Goal: Transaction & Acquisition: Purchase product/service

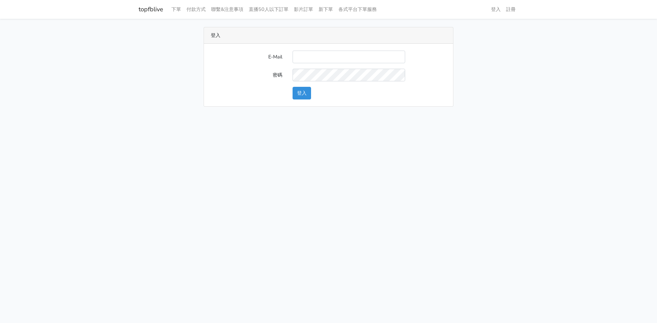
drag, startPoint x: 580, startPoint y: 200, endPoint x: 341, endPoint y: 94, distance: 261.4
click at [568, 115] on html "topfblive 下單 付款方式 聯繫&注意事項 直播50人以下訂單 影片訂單 新下單 各式平台下單服務 登入 註冊" at bounding box center [328, 57] width 657 height 115
click at [309, 56] on input "E-Mail" at bounding box center [348, 57] width 113 height 13
type input "[EMAIL_ADDRESS][DOMAIN_NAME]"
click at [305, 90] on button "登入" at bounding box center [301, 93] width 18 height 13
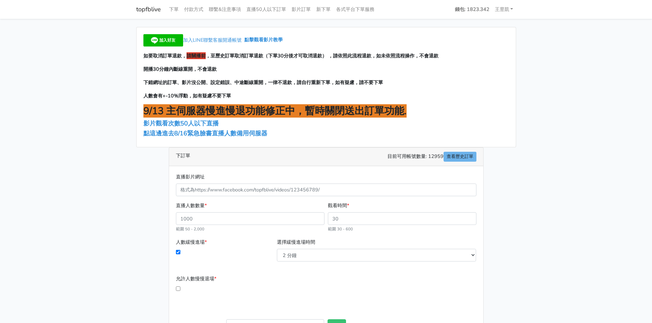
click at [249, 138] on div "加入LINE聯繫客服開通帳號 點擊觀看影片教學 如要取消訂單退款， 請關播前 ，至歷史訂單取消訂單退款（下單30分後才可取消退款） ，請依照此流程退款，如未依…" at bounding box center [325, 87] width 379 height 120
click at [250, 134] on span "點這邊進去8/16緊急臉書直播人數備用伺服器" at bounding box center [205, 133] width 124 height 8
click at [505, 8] on link "王昱凱" at bounding box center [504, 9] width 24 height 13
click at [492, 26] on link "登出" at bounding box center [488, 25] width 54 height 11
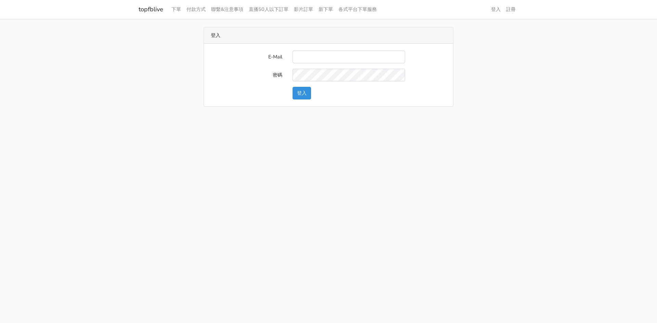
click at [311, 54] on input "E-Mail" at bounding box center [348, 57] width 113 height 13
type input "gftv30000@yahoo.com.tw"
click at [315, 61] on input "E-Mail" at bounding box center [348, 57] width 113 height 13
type input "gftv30000@yahoo.com.tw"
click at [293, 93] on button "登入" at bounding box center [301, 93] width 18 height 13
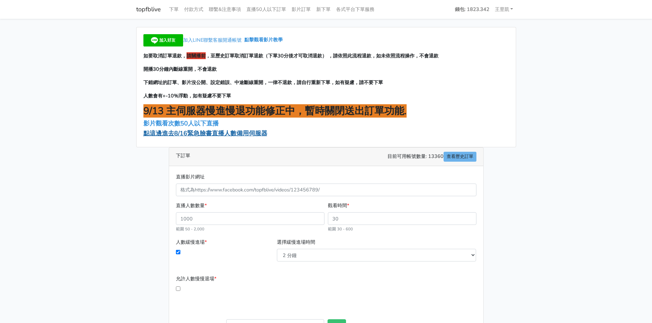
click at [238, 131] on span "點這邊進去8/16緊急臉書直播人數備用伺服器" at bounding box center [205, 133] width 124 height 8
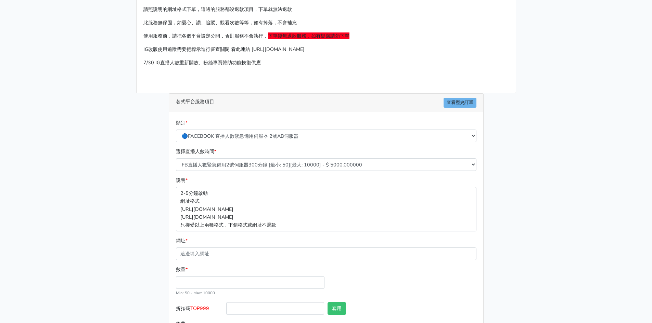
scroll to position [64, 0]
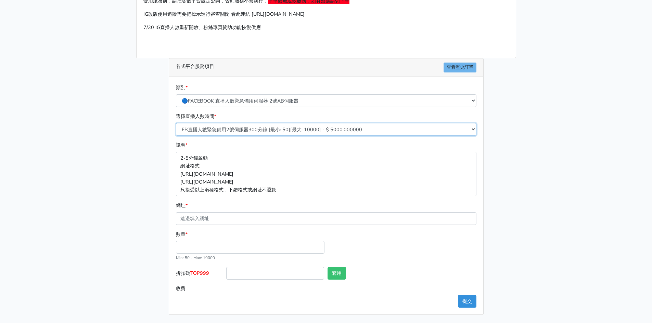
click at [276, 132] on select "FB直播人數緊急備用2號伺服器300分鐘 [最小: 50][最大: 10000] - $ 5000.000000 FB直播人數緊急備用2號伺服器60分鐘 [最…" at bounding box center [326, 129] width 300 height 13
select select "575"
click at [176, 123] on select "FB直播人數緊急備用2號伺服器300分鐘 [最小: 50][最大: 10000] - $ 5000.000000 FB直播人數緊急備用2號伺服器60分鐘 [最…" at bounding box center [326, 129] width 300 height 13
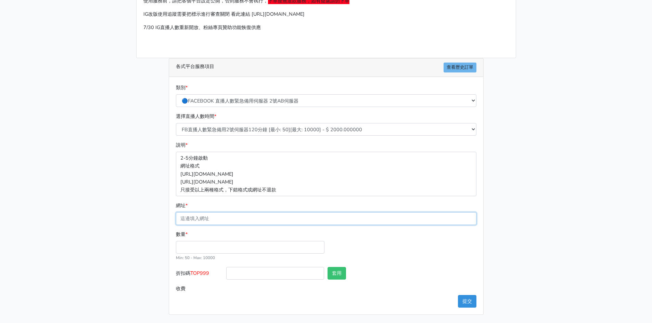
click at [211, 217] on input "網址 *" at bounding box center [326, 218] width 300 height 13
paste input "[URL][DOMAIN_NAME]"
type input "[URL][DOMAIN_NAME]"
click at [197, 245] on input "數量 *" at bounding box center [250, 247] width 148 height 13
type input "100"
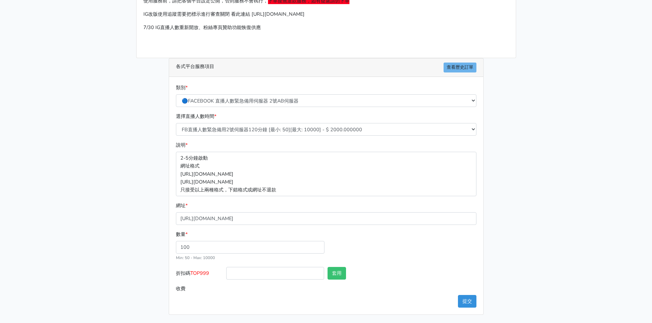
type input "200.000"
click at [375, 253] on div "數量 * 100 Min: 50 - Max: 10000" at bounding box center [326, 249] width 304 height 37
drag, startPoint x: 194, startPoint y: 273, endPoint x: 198, endPoint y: 273, distance: 4.1
click at [211, 273] on label "折扣碼 TOP999" at bounding box center [199, 274] width 51 height 15
drag, startPoint x: 192, startPoint y: 273, endPoint x: 206, endPoint y: 274, distance: 14.7
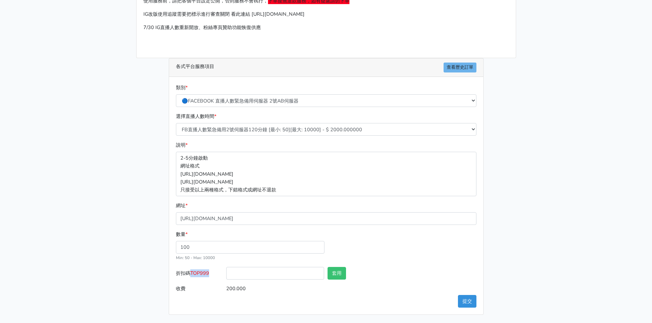
click at [209, 275] on span "TOP999" at bounding box center [199, 273] width 19 height 7
click at [311, 269] on input "TOP999" at bounding box center [275, 273] width 98 height 13
type input "TOP999"
click at [344, 272] on button "套用" at bounding box center [336, 273] width 18 height 13
type input "套用失敗"
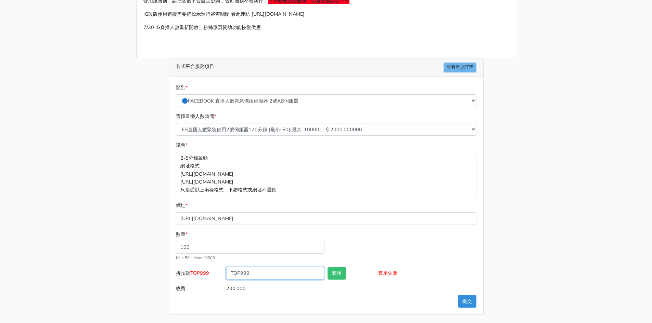
click at [257, 269] on input "TOP999" at bounding box center [275, 273] width 98 height 13
click at [288, 275] on input "TOP999" at bounding box center [275, 273] width 98 height 13
click at [229, 272] on input "TOP999" at bounding box center [275, 273] width 98 height 13
click at [231, 273] on input "TOP999" at bounding box center [275, 273] width 98 height 13
click at [277, 276] on input "TOP999" at bounding box center [275, 273] width 98 height 13
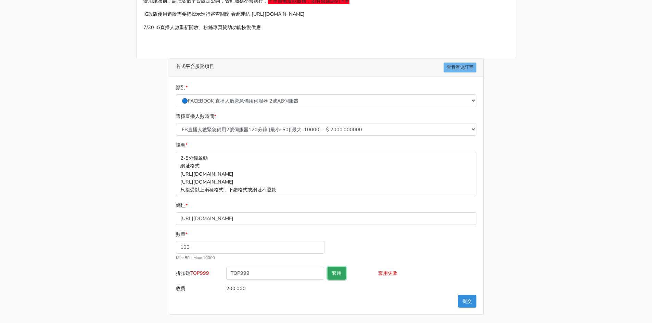
click at [343, 274] on button "套用" at bounding box center [336, 273] width 18 height 13
click at [301, 273] on input "TOP999" at bounding box center [275, 273] width 98 height 13
type input "T"
click at [466, 299] on button "提交" at bounding box center [467, 301] width 18 height 13
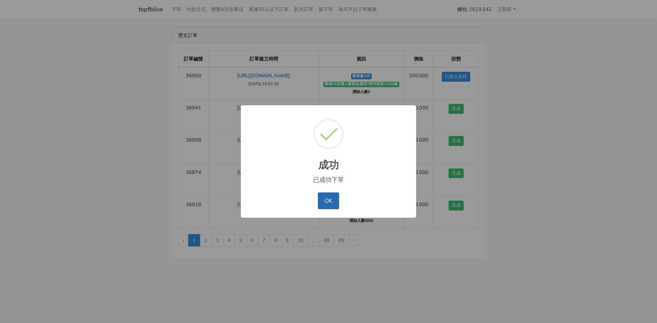
click at [327, 201] on button "OK" at bounding box center [328, 201] width 21 height 16
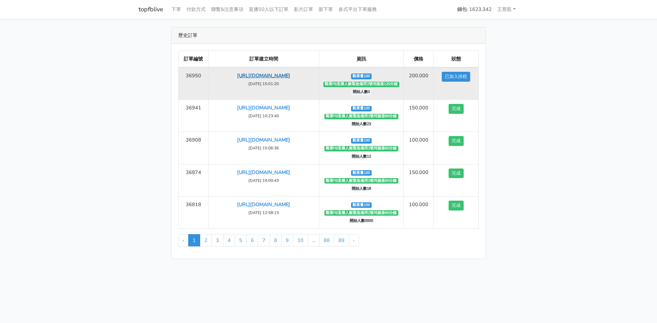
click at [259, 79] on link "[URL][DOMAIN_NAME]" at bounding box center [263, 75] width 53 height 7
